Goal: Task Accomplishment & Management: Use online tool/utility

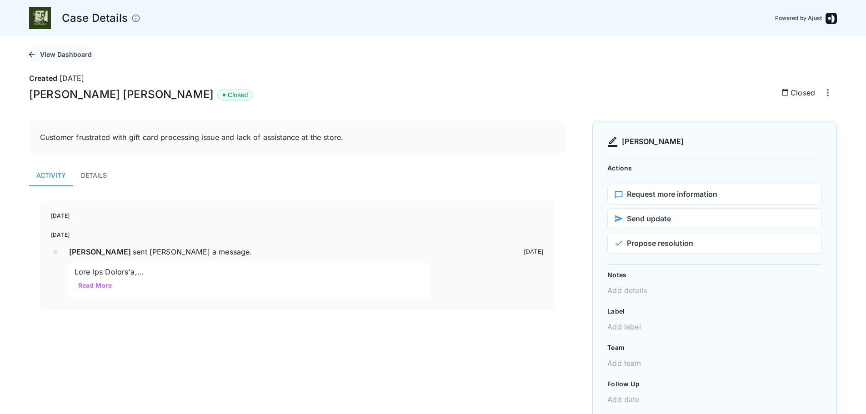
click at [48, 54] on button "View Dashboard" at bounding box center [60, 54] width 70 height 15
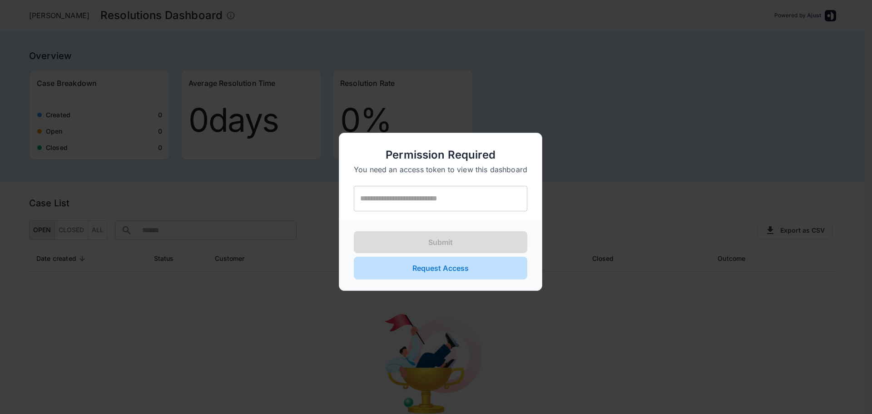
click at [480, 271] on button "Request Access" at bounding box center [441, 268] width 174 height 23
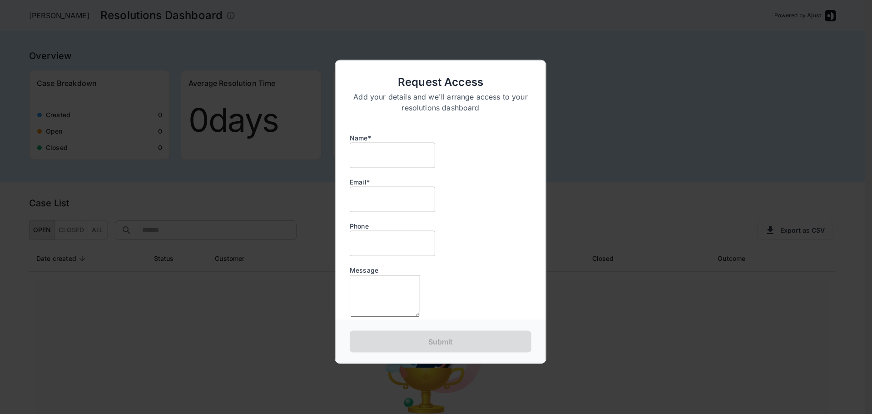
click at [593, 84] on div at bounding box center [436, 207] width 872 height 414
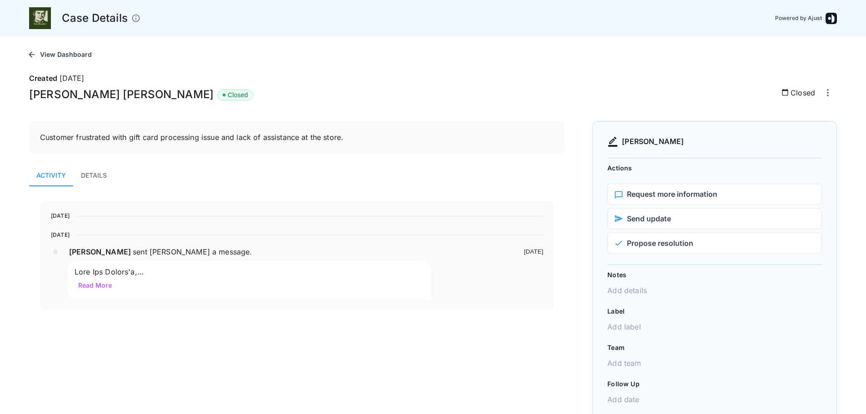
click at [71, 19] on p "Case Details" at bounding box center [95, 18] width 66 height 16
click at [80, 54] on button "View Dashboard" at bounding box center [60, 54] width 70 height 15
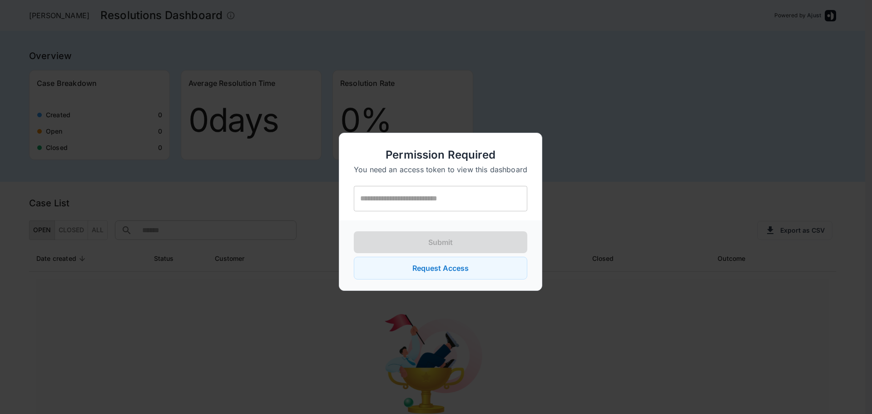
click at [429, 191] on input "text" at bounding box center [441, 198] width 174 height 25
click at [517, 114] on div at bounding box center [436, 207] width 872 height 414
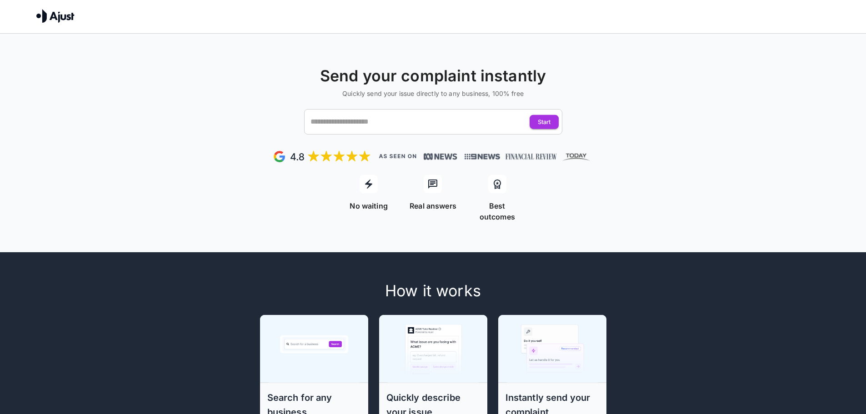
click at [55, 19] on img at bounding box center [55, 16] width 38 height 14
